Goal: Find specific page/section: Find specific page/section

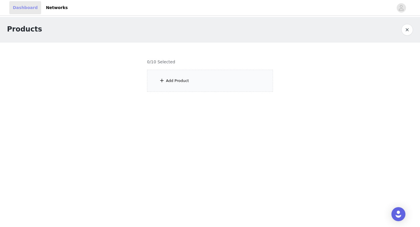
click at [27, 9] on link "Dashboard" at bounding box center [25, 7] width 32 height 13
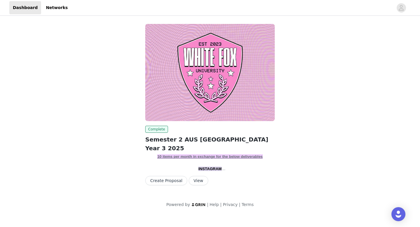
click at [196, 184] on button "View" at bounding box center [199, 180] width 20 height 9
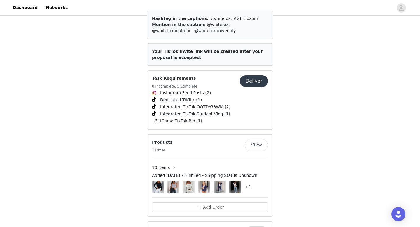
scroll to position [813, 0]
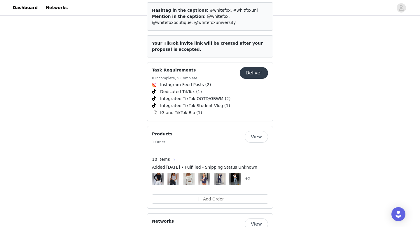
click at [172, 155] on button "button" at bounding box center [174, 159] width 9 height 9
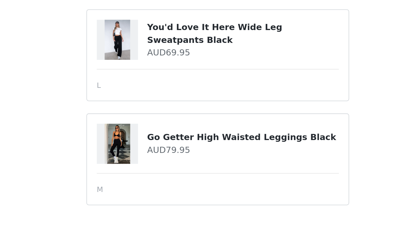
scroll to position [278, 0]
